Goal: Find specific page/section: Find specific page/section

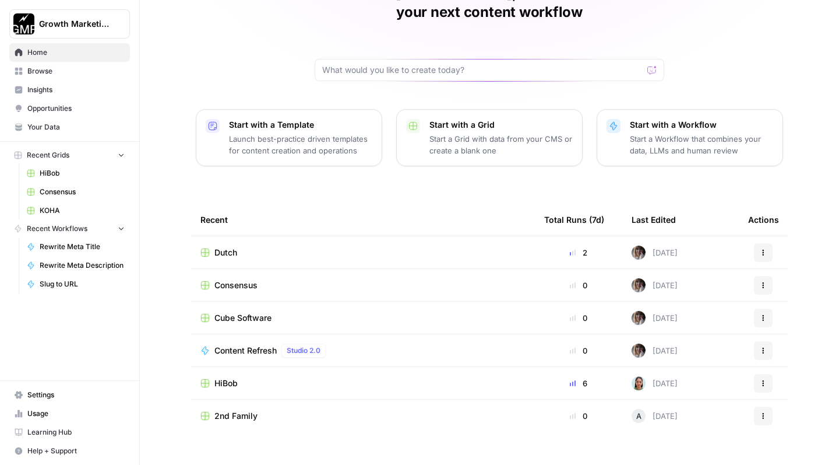
click at [54, 77] on link "Browse" at bounding box center [69, 71] width 121 height 19
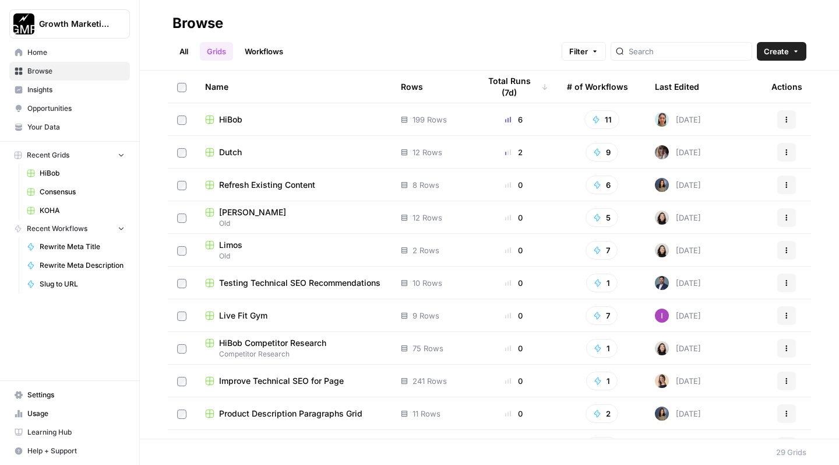
click at [271, 125] on td "HiBob" at bounding box center [294, 119] width 196 height 32
click at [269, 119] on div "HiBob" at bounding box center [293, 120] width 177 height 12
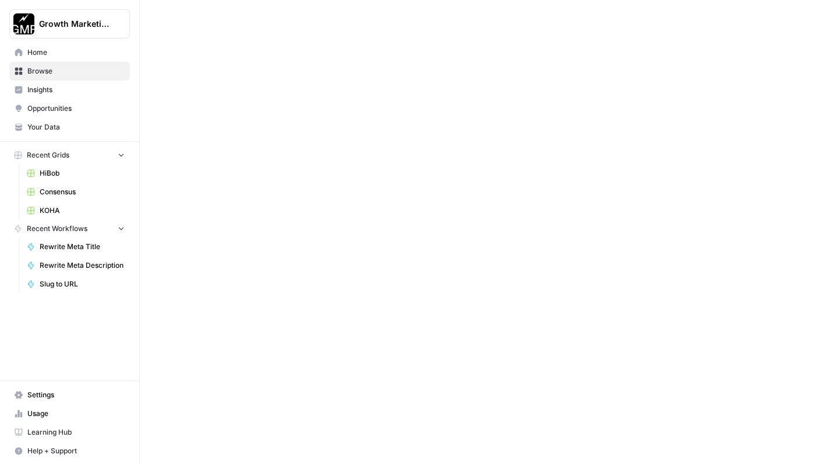
click at [269, 119] on div at bounding box center [489, 232] width 699 height 465
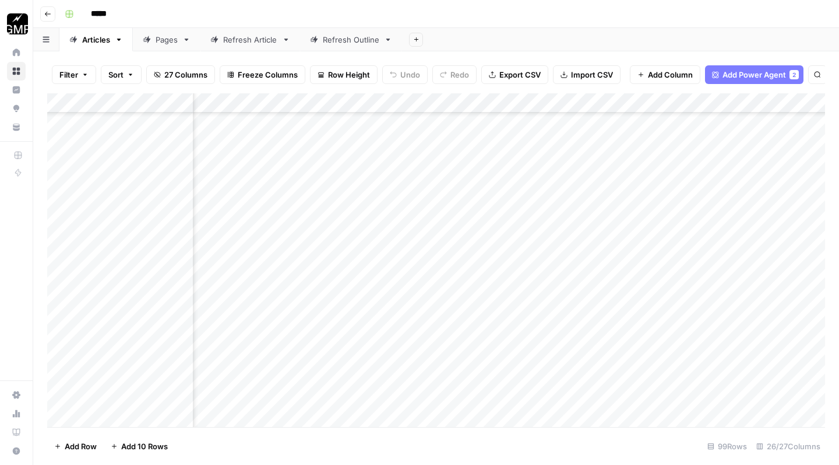
scroll to position [4630, 1065]
click at [585, 261] on div "Add Column" at bounding box center [436, 261] width 778 height 337
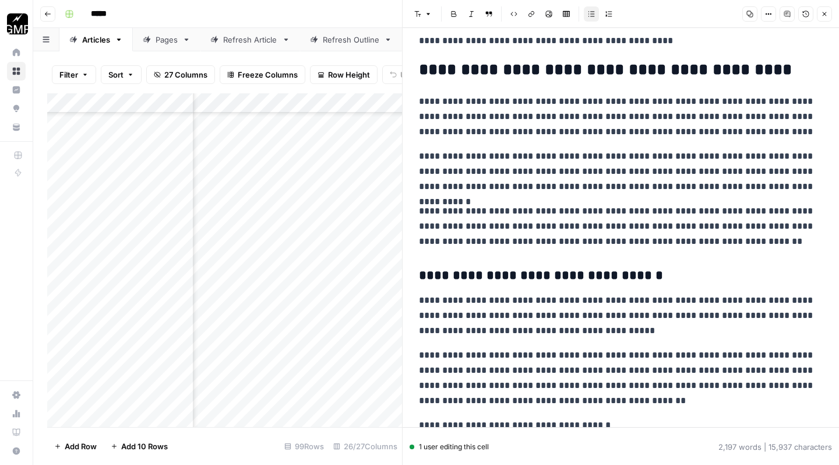
scroll to position [2911, 0]
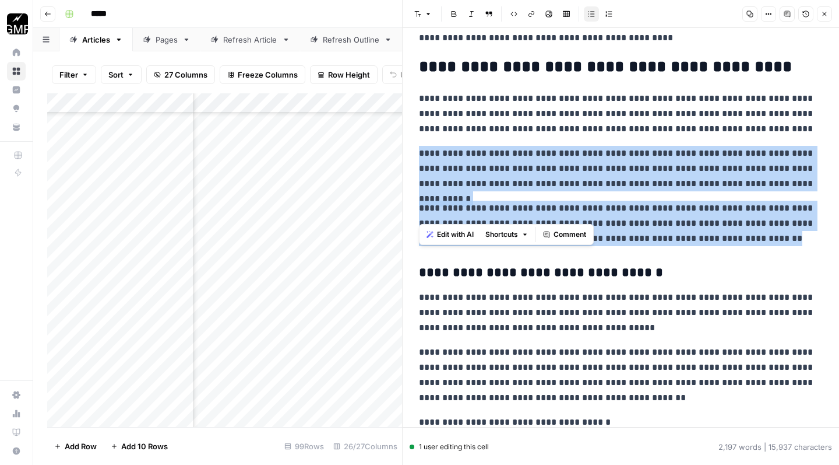
drag, startPoint x: 720, startPoint y: 213, endPoint x: 417, endPoint y: 128, distance: 314.9
click at [646, 146] on p "**********" at bounding box center [621, 168] width 404 height 45
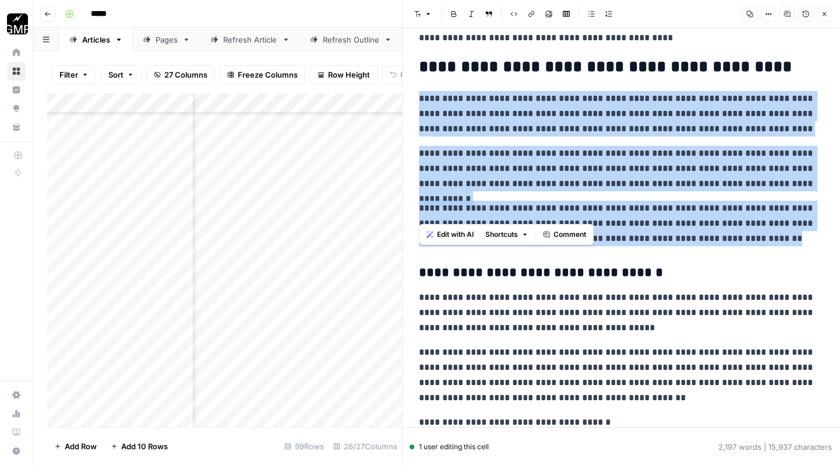
drag, startPoint x: 719, startPoint y: 211, endPoint x: 416, endPoint y: 69, distance: 334.0
copy div "**********"
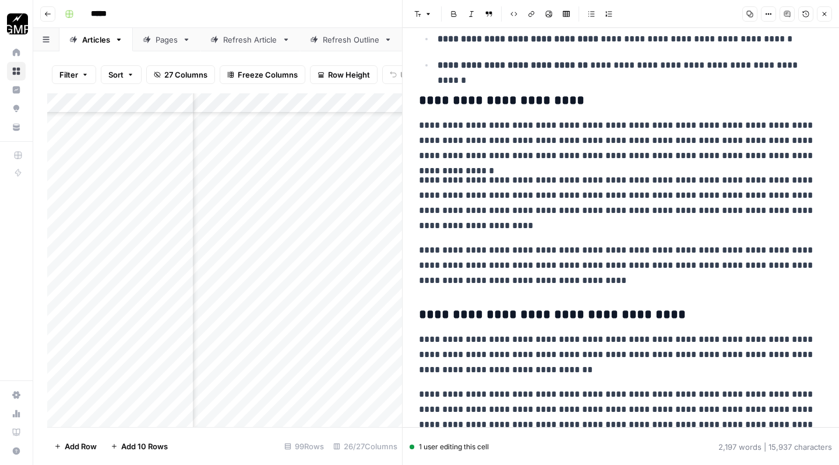
scroll to position [3454, 0]
